Goal: Task Accomplishment & Management: Complete application form

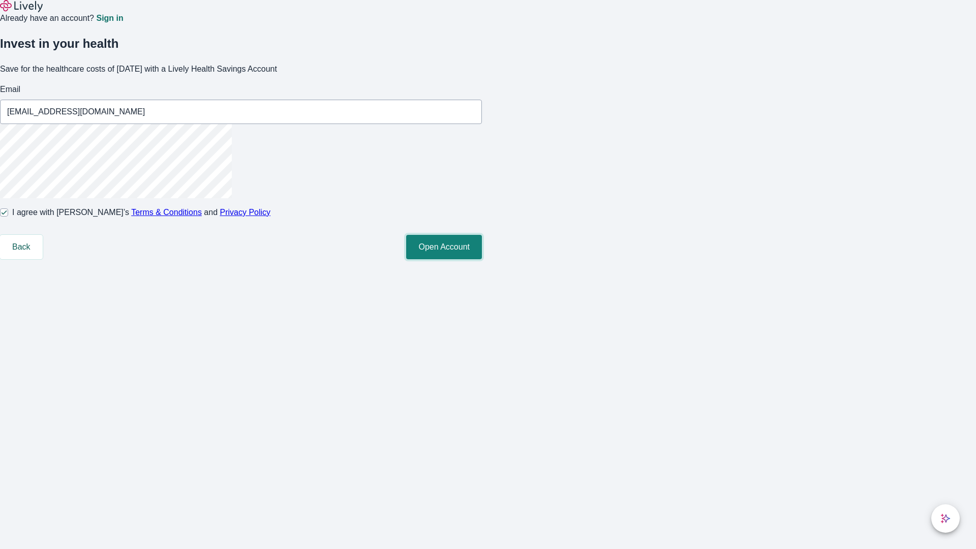
click at [482, 259] on button "Open Account" at bounding box center [444, 247] width 76 height 24
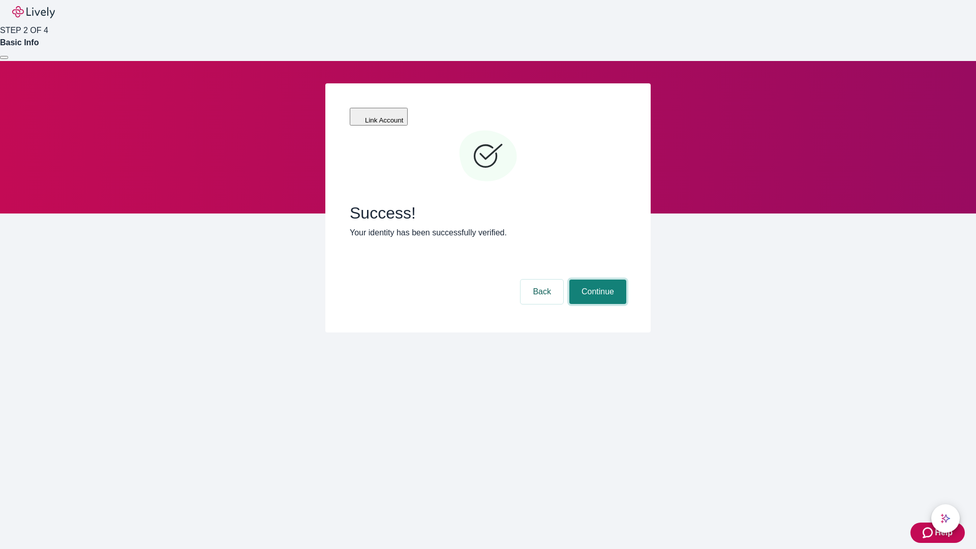
click at [596, 279] on button "Continue" at bounding box center [597, 291] width 57 height 24
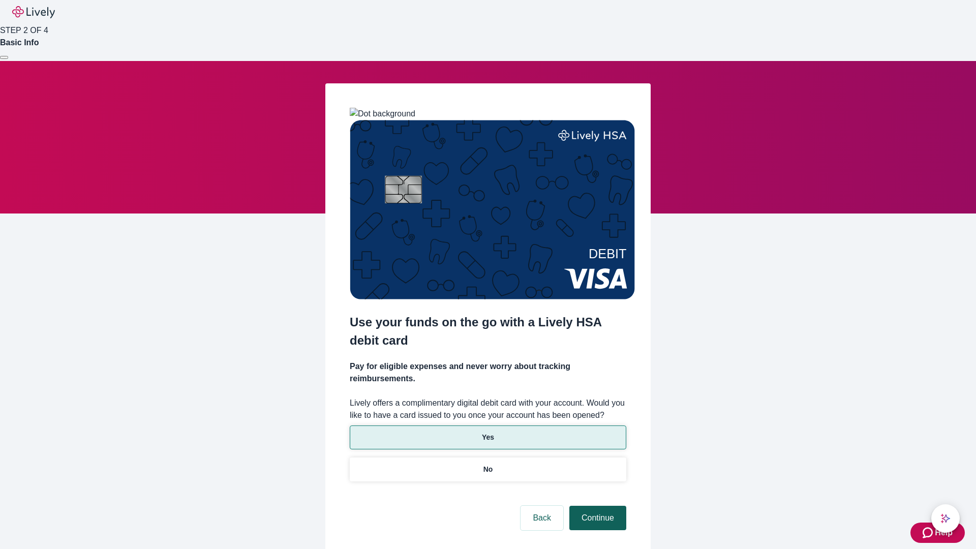
click at [487, 464] on p "No" at bounding box center [488, 469] width 10 height 11
click at [596, 506] on button "Continue" at bounding box center [597, 518] width 57 height 24
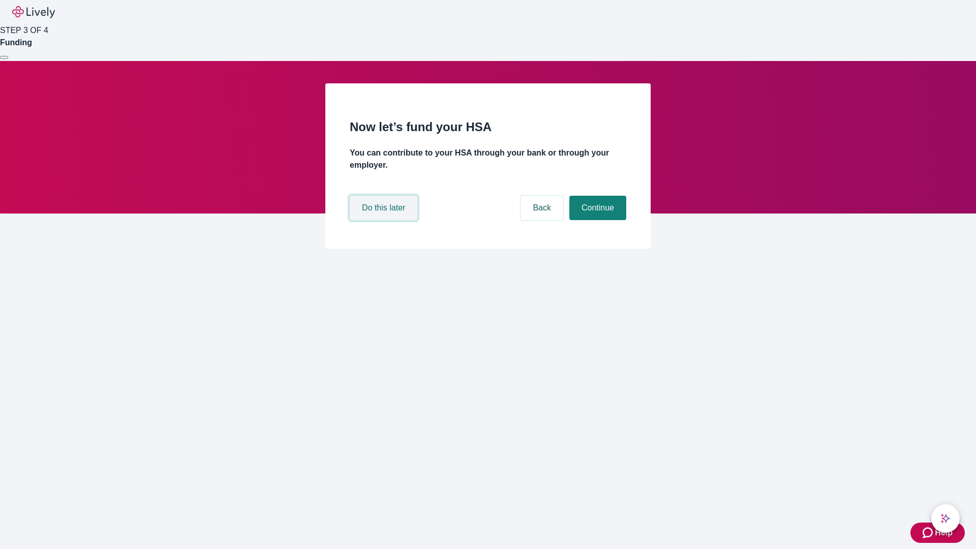
click at [385, 220] on button "Do this later" at bounding box center [384, 208] width 68 height 24
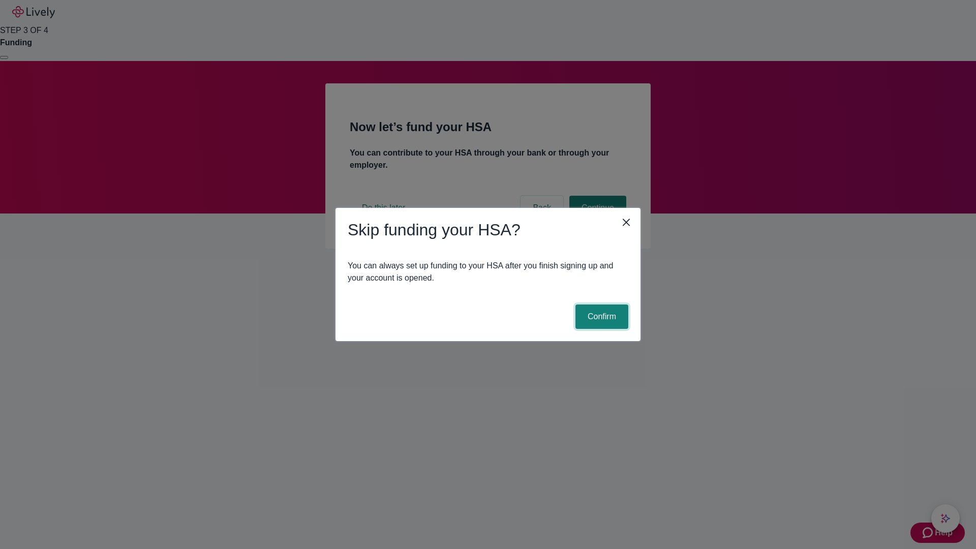
click at [600, 317] on button "Confirm" at bounding box center [601, 316] width 53 height 24
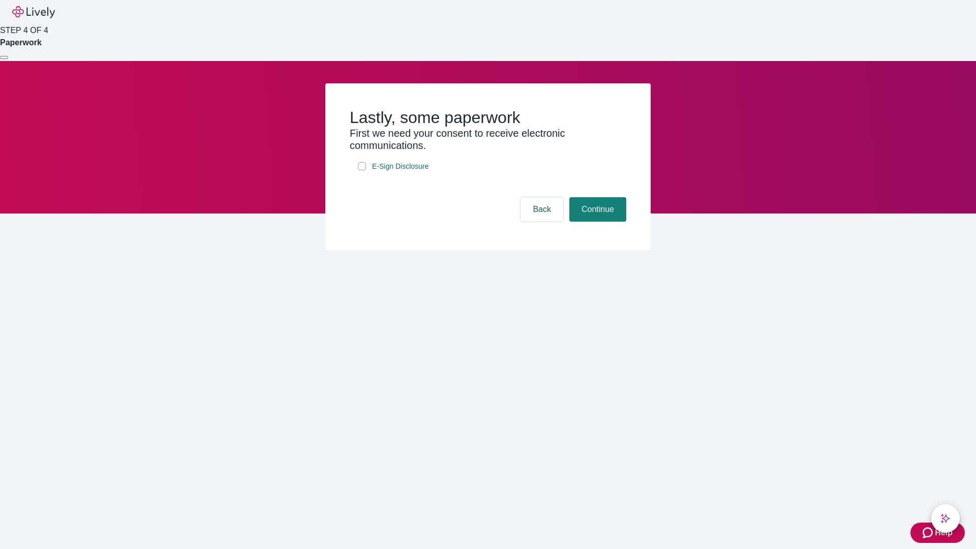
click at [362, 170] on input "E-Sign Disclosure" at bounding box center [362, 166] width 8 height 8
checkbox input "true"
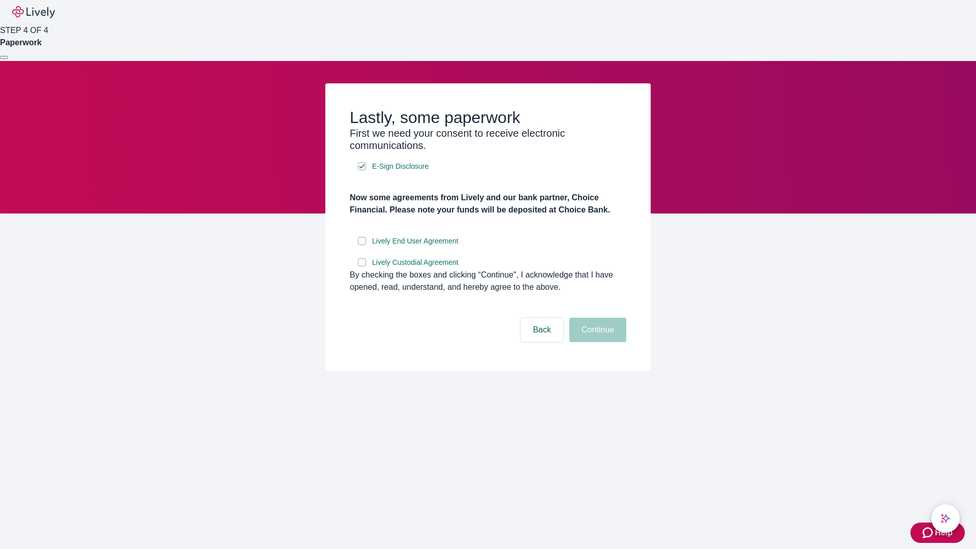
click at [362, 245] on input "Lively End User Agreement" at bounding box center [362, 241] width 8 height 8
checkbox input "true"
click at [362, 266] on input "Lively Custodial Agreement" at bounding box center [362, 262] width 8 height 8
checkbox input "true"
click at [596, 342] on button "Continue" at bounding box center [597, 330] width 57 height 24
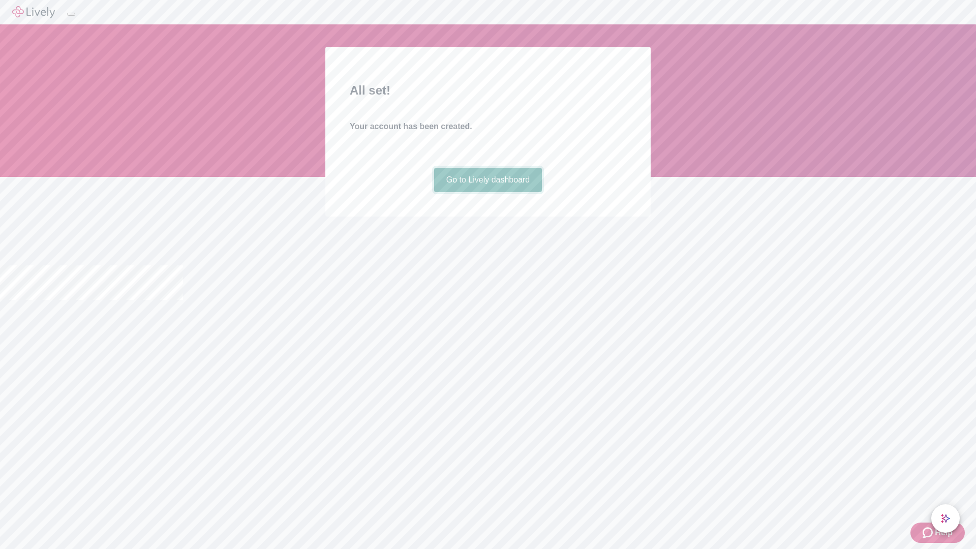
click at [487, 192] on link "Go to Lively dashboard" at bounding box center [488, 180] width 108 height 24
